Goal: Information Seeking & Learning: Find specific fact

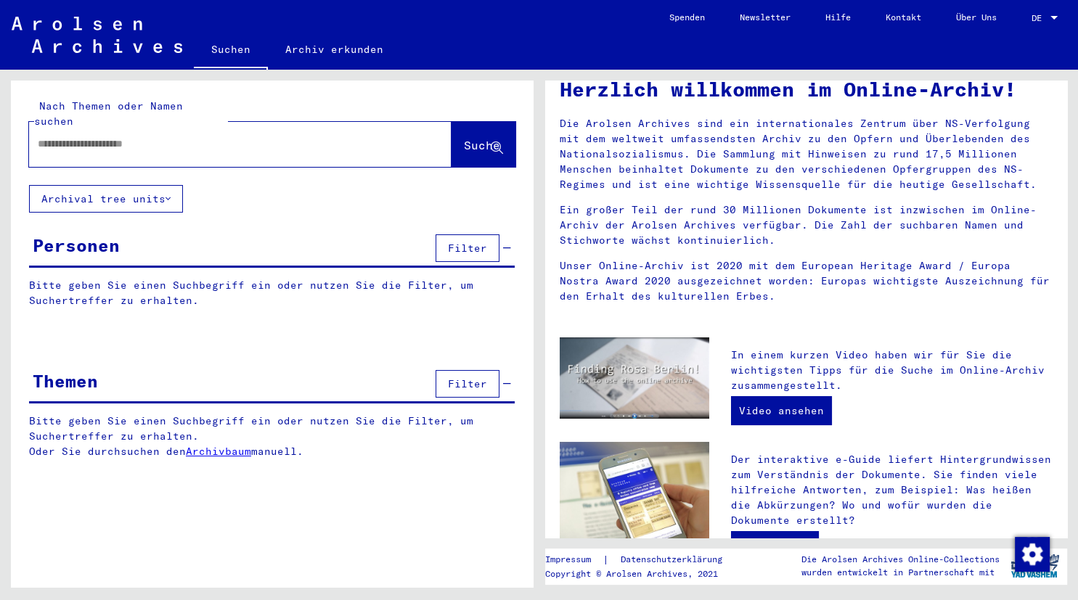
scroll to position [160, 0]
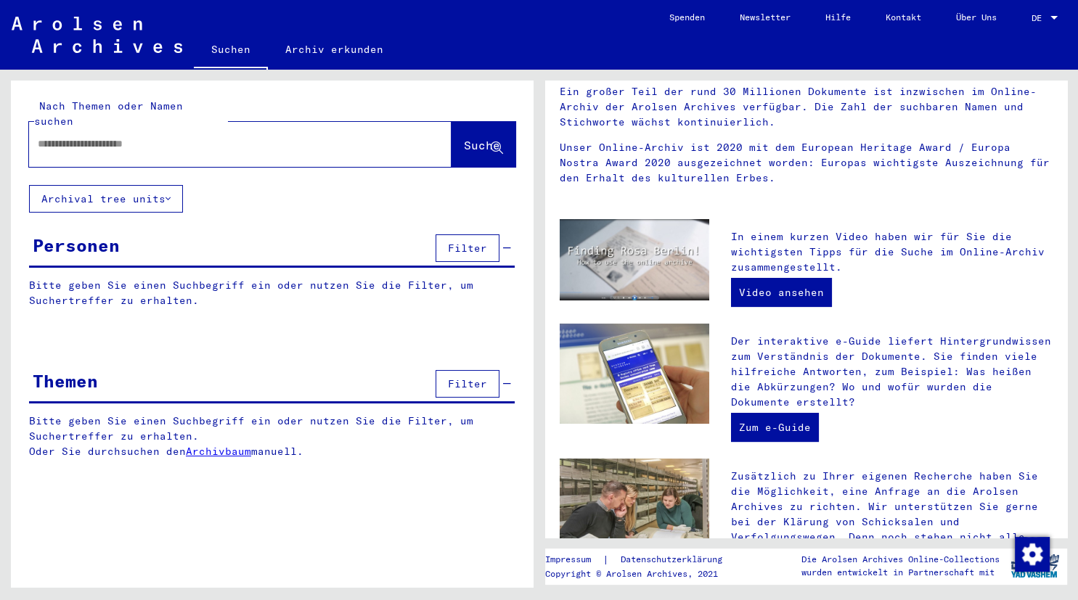
click at [166, 153] on div "Nach Themen oder Namen suchen Suche" at bounding box center [272, 133] width 523 height 105
drag, startPoint x: 229, startPoint y: 147, endPoint x: 226, endPoint y: 133, distance: 14.3
click at [229, 145] on div at bounding box center [240, 144] width 422 height 45
click at [225, 136] on input "text" at bounding box center [223, 143] width 370 height 15
type input "*********"
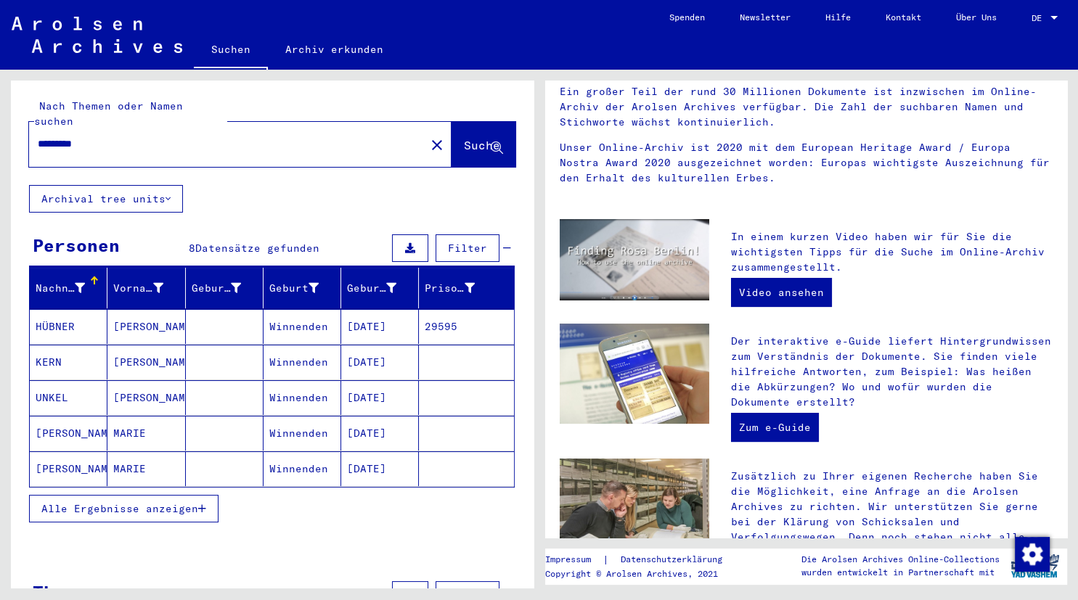
click at [113, 502] on span "Alle Ergebnisse anzeigen" at bounding box center [119, 508] width 157 height 13
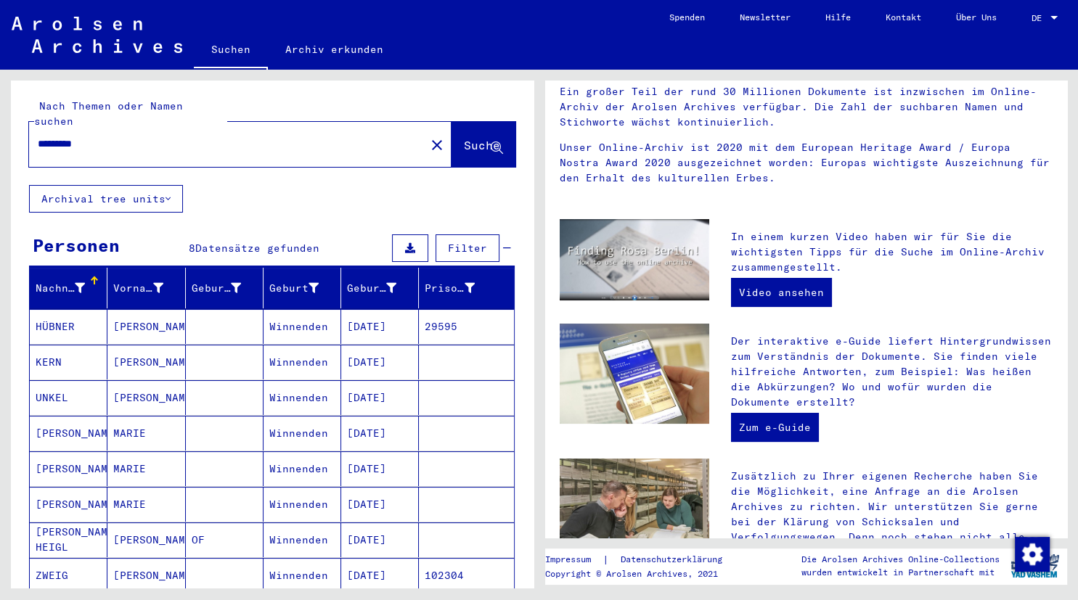
scroll to position [478, 0]
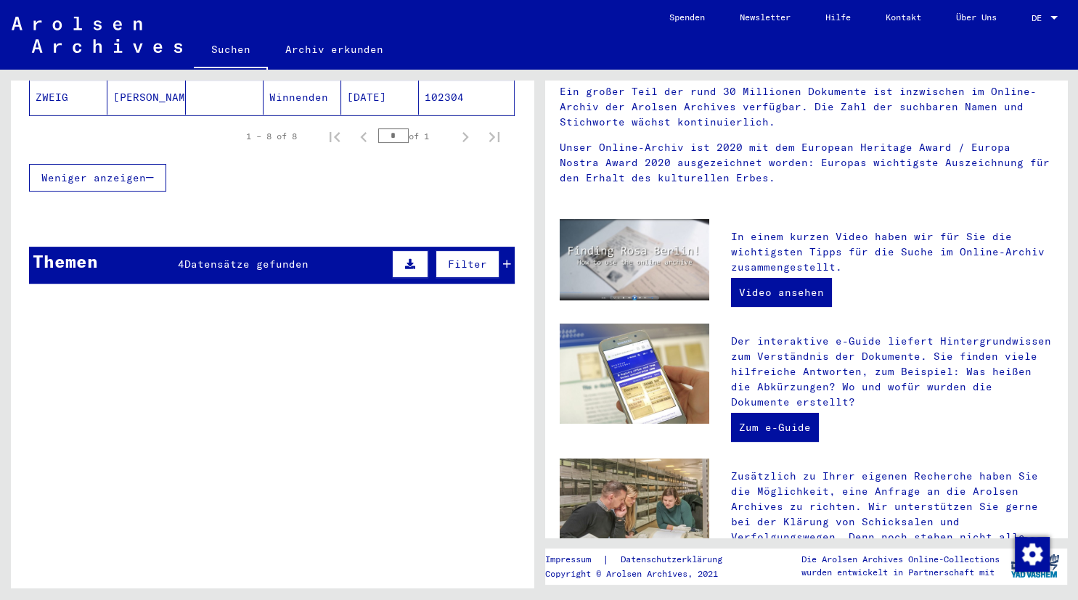
click at [271, 258] on span "Datensätze gefunden" at bounding box center [246, 264] width 124 height 13
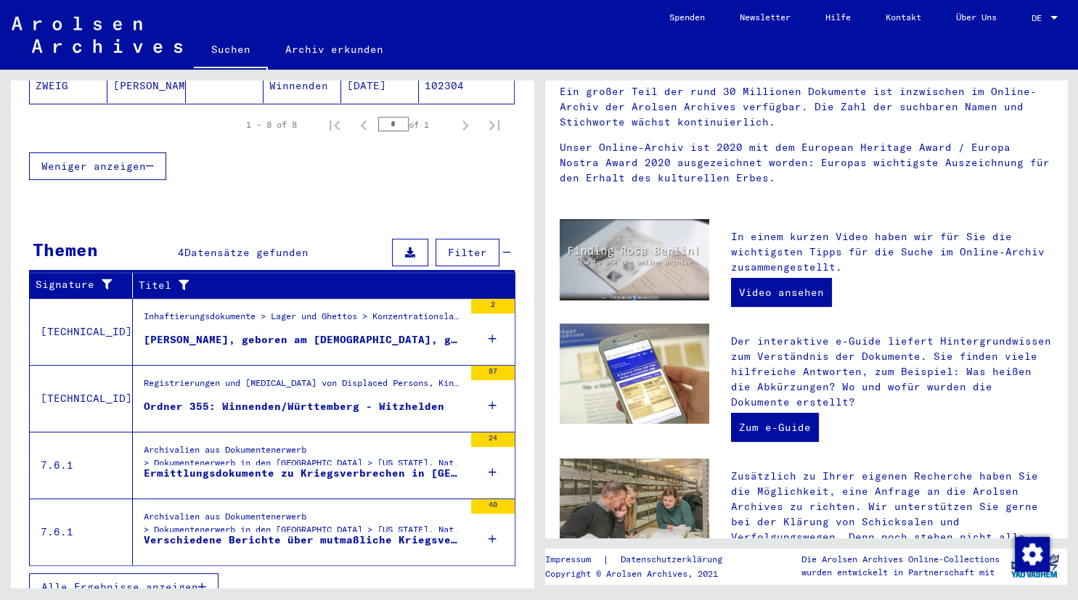
click at [144, 581] on span "Alle Ergebnisse anzeigen" at bounding box center [119, 587] width 157 height 13
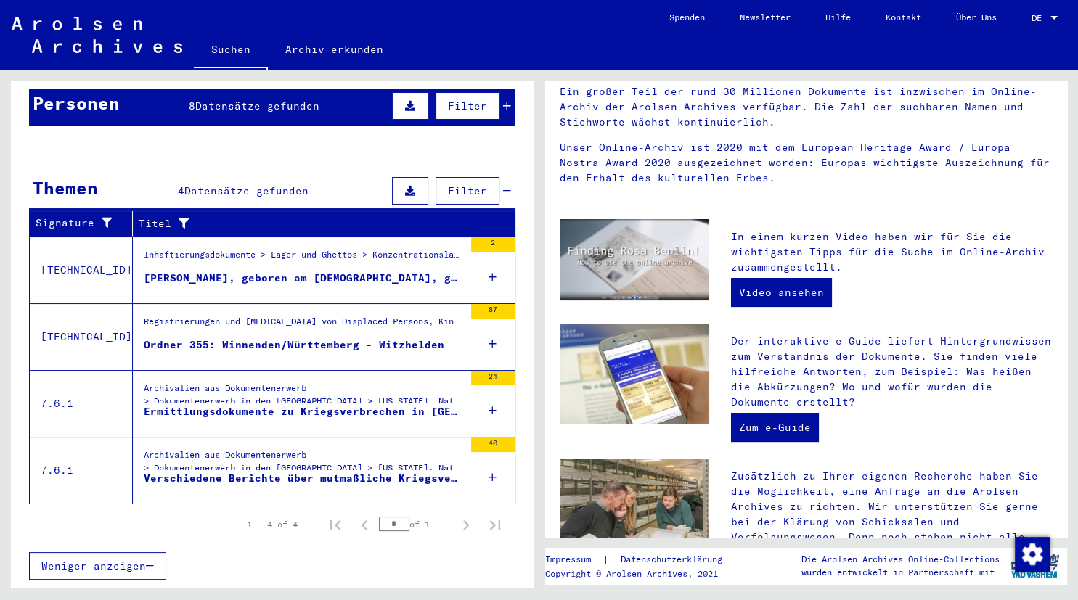
scroll to position [123, 0]
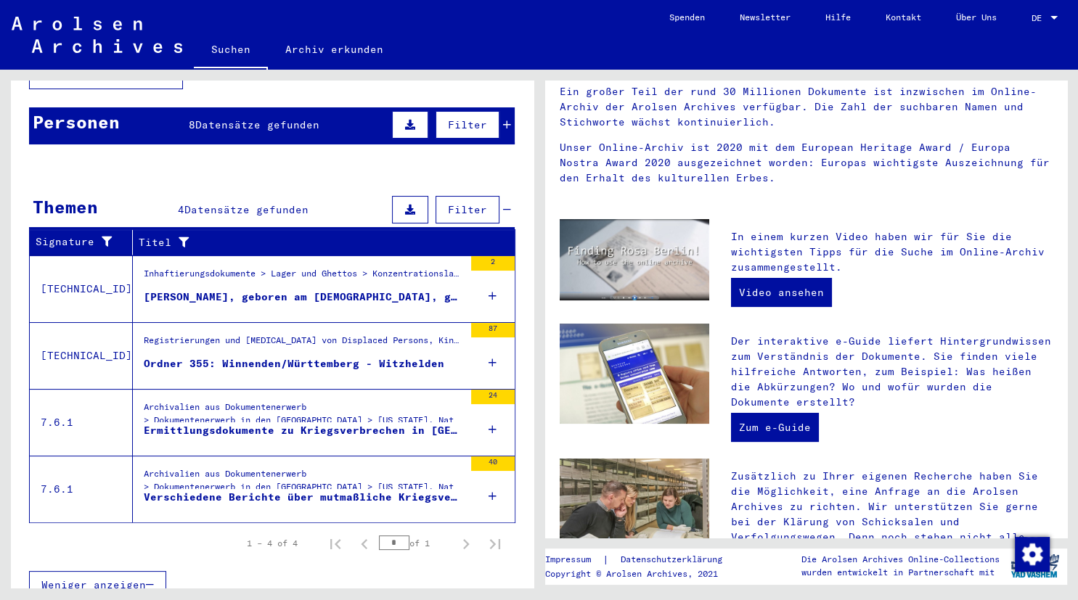
click at [231, 290] on div "[PERSON_NAME], geboren am [DEMOGRAPHIC_DATA], geboren in [GEOGRAPHIC_DATA]" at bounding box center [304, 297] width 320 height 15
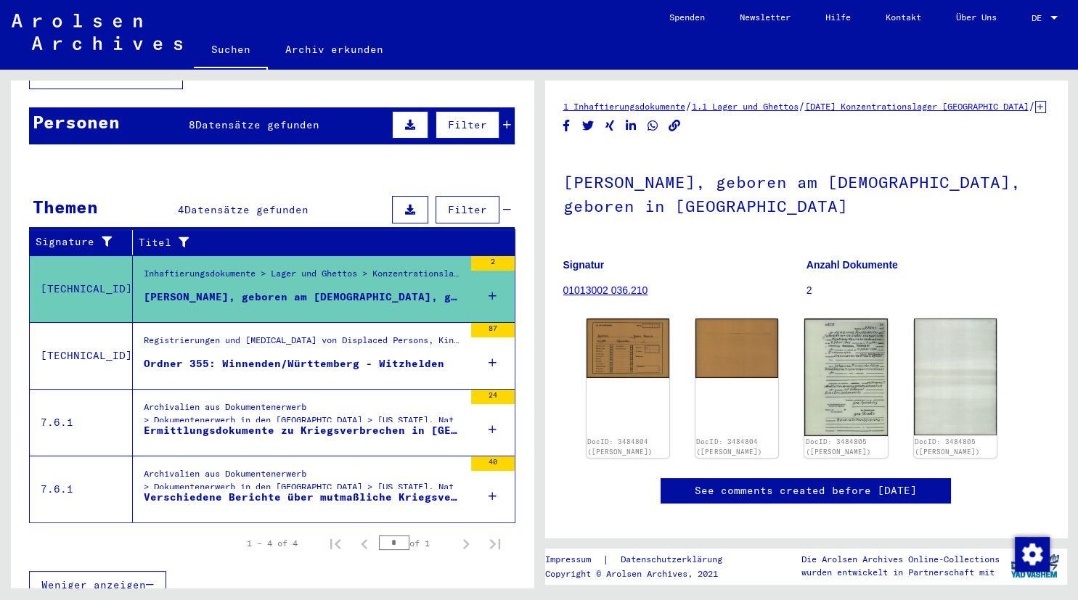
click at [278, 334] on div "Registrierungen und [MEDICAL_DATA] von Displaced Persons, Kindern und Vermisste…" at bounding box center [304, 344] width 320 height 20
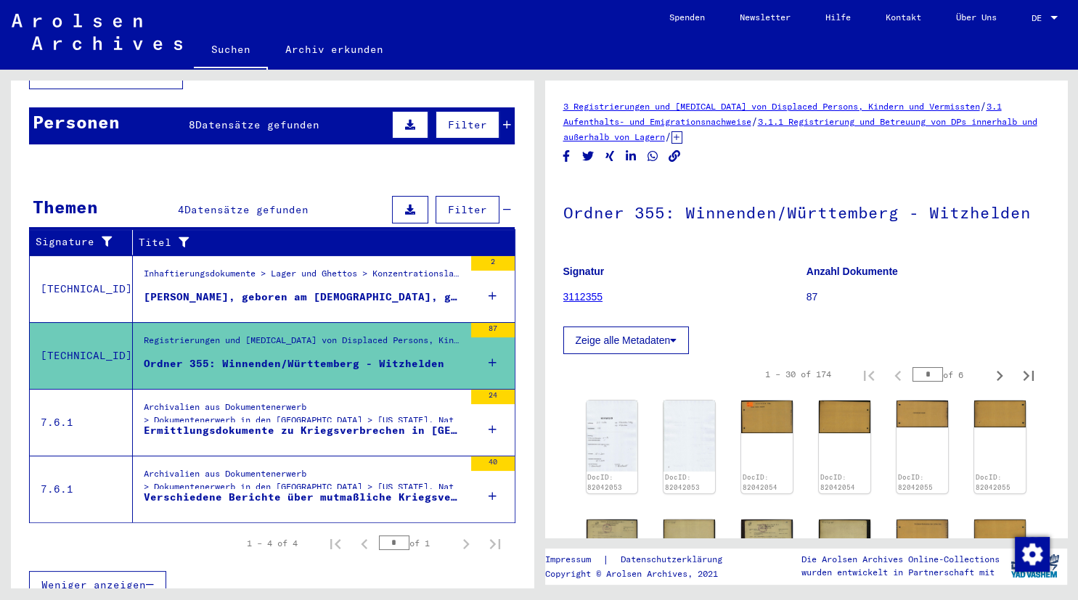
click at [274, 401] on div "Archivalien aus Dokumentenerwerb > Dokumentenerwerb in den [GEOGRAPHIC_DATA] > …" at bounding box center [304, 417] width 320 height 33
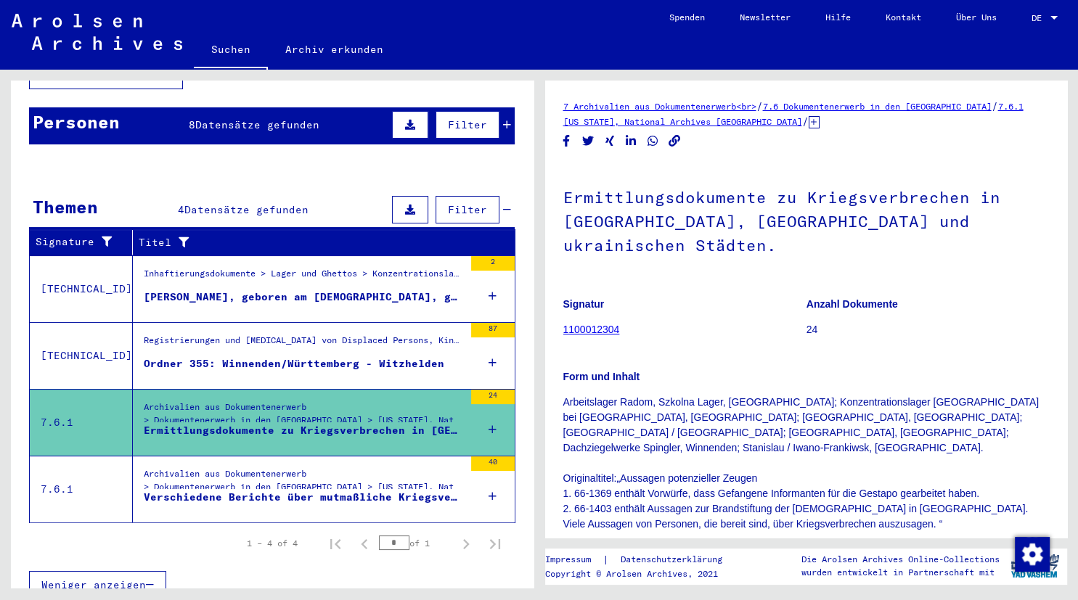
click at [285, 467] on div "Archivalien aus Dokumentenerwerb > Dokumentenerwerb in den [GEOGRAPHIC_DATA] > …" at bounding box center [304, 483] width 320 height 33
